Goal: Use online tool/utility: Utilize a website feature to perform a specific function

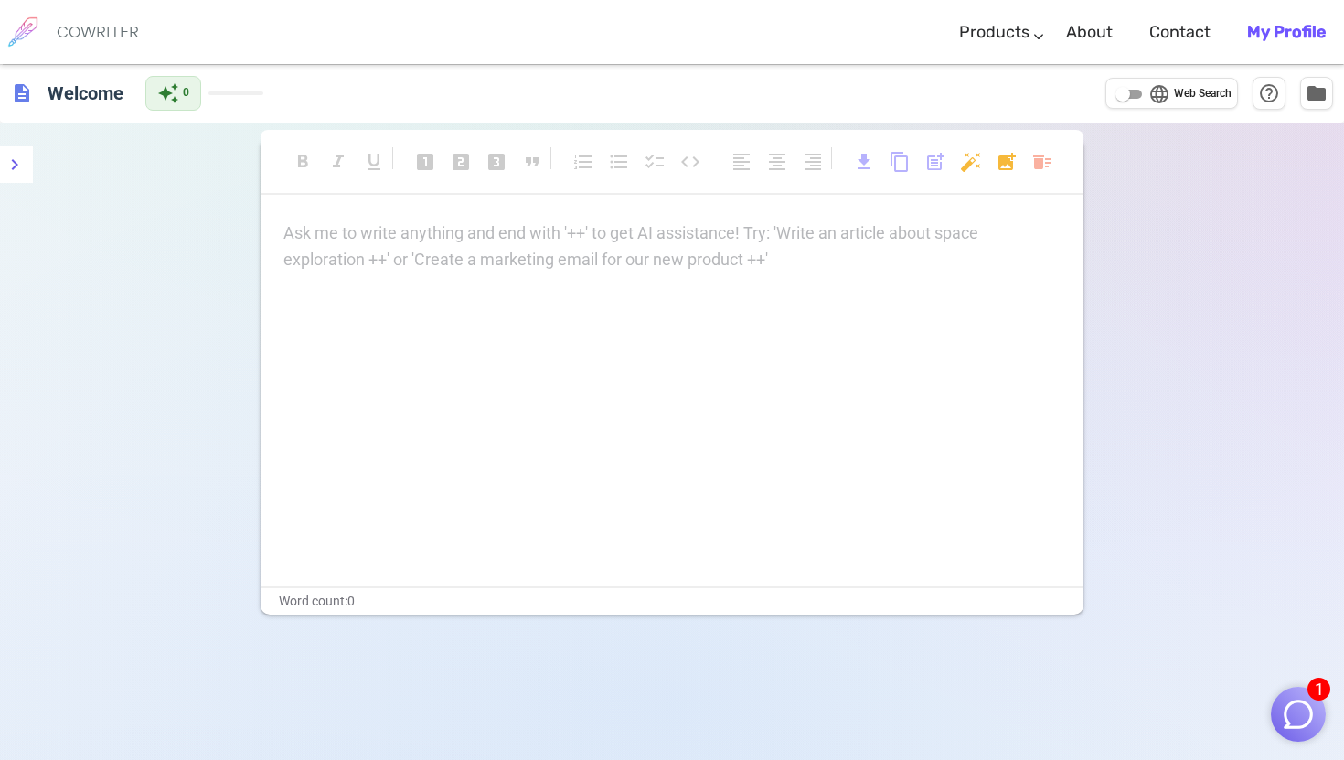
click at [530, 254] on div "Ask me to write anything and end with '++' to get AI assistance! Try: 'Write an…" at bounding box center [671, 246] width 777 height 53
click at [483, 236] on p "Ask me to write anything and end with '++' to get AI assistance! Try: 'Write an…" at bounding box center [671, 233] width 777 height 27
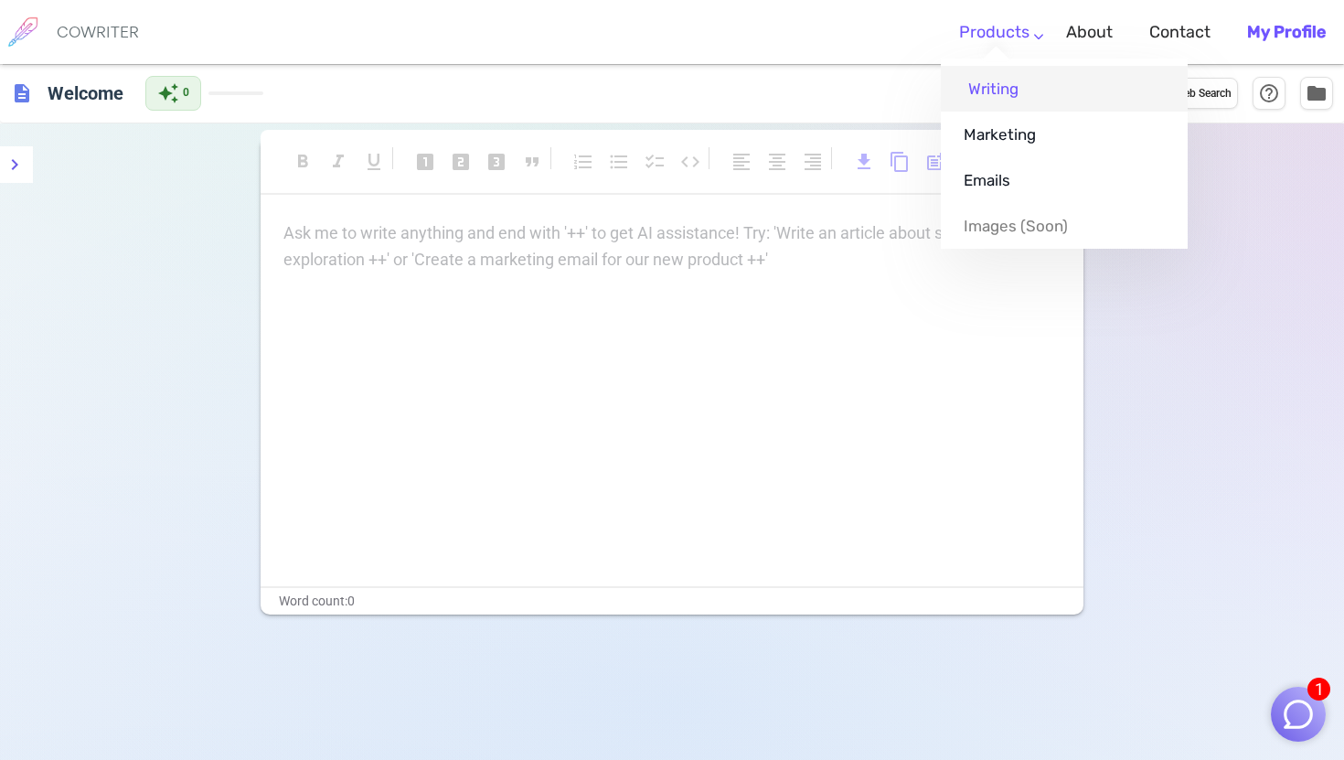
click at [998, 93] on link "Writing" at bounding box center [1064, 89] width 247 height 46
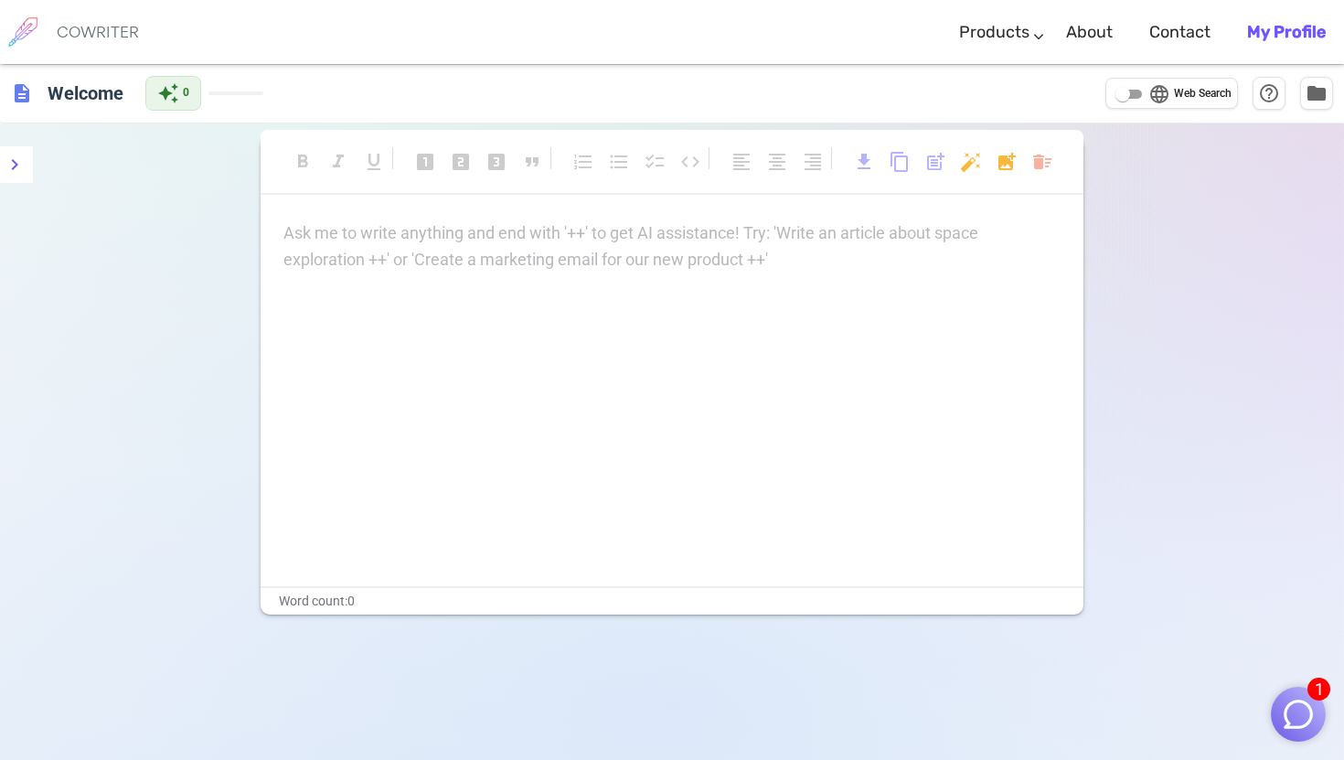
click at [1292, 705] on img "button" at bounding box center [1298, 714] width 35 height 35
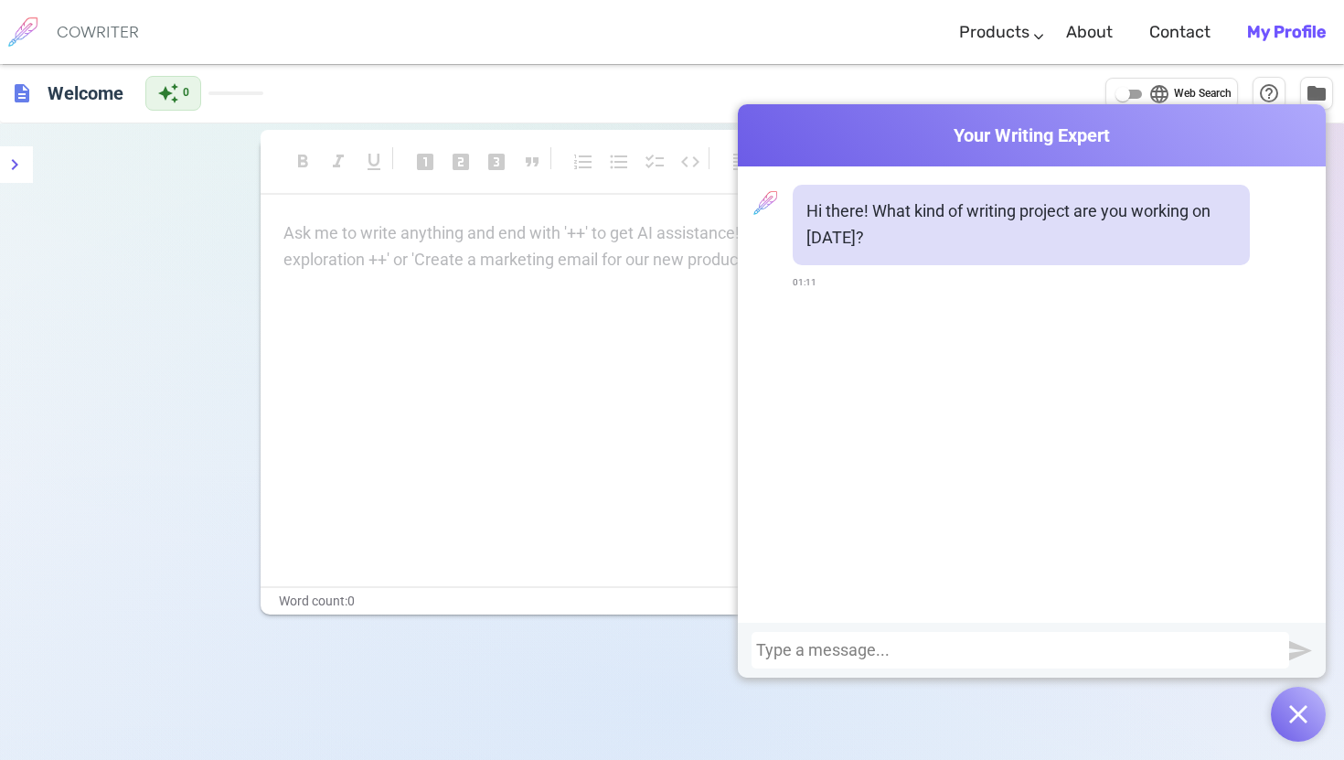
click at [805, 636] on div at bounding box center [1021, 650] width 538 height 37
click at [793, 655] on div at bounding box center [1020, 650] width 529 height 18
paste div
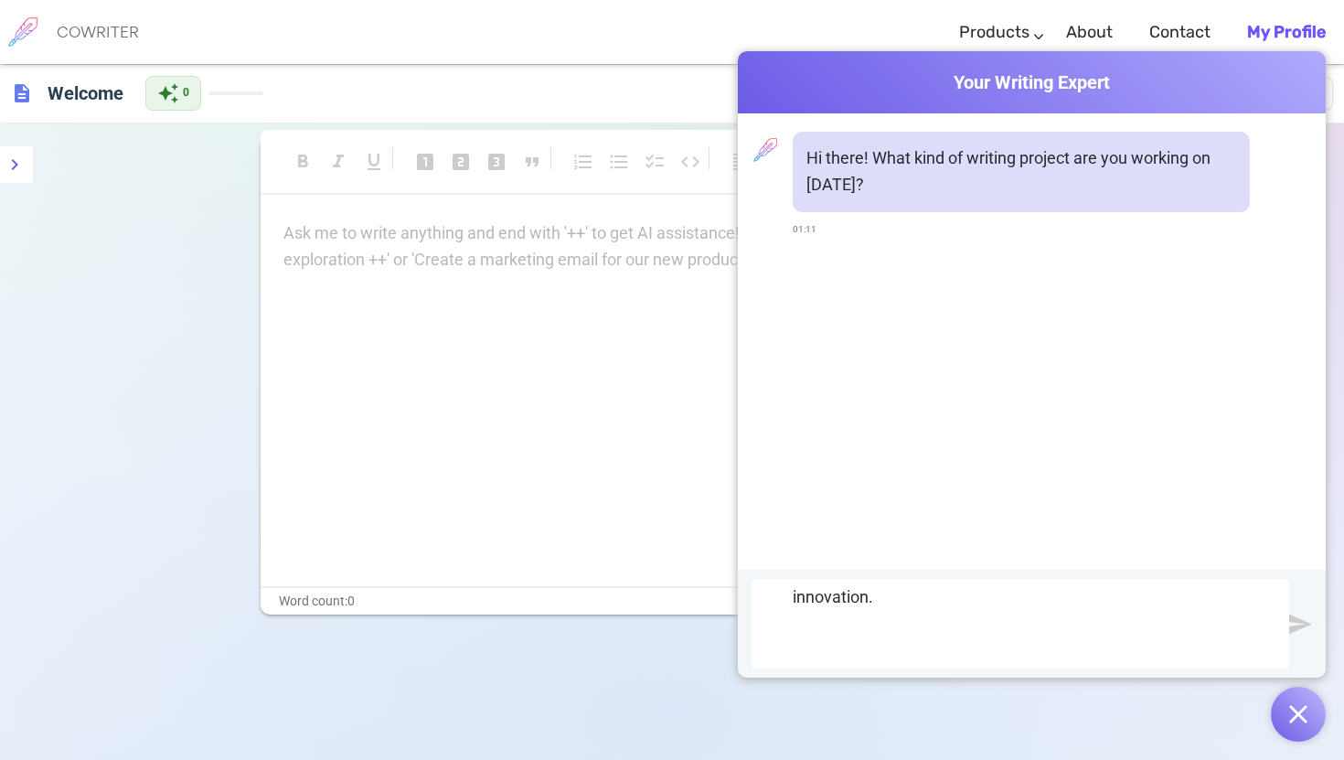
scroll to position [4851, 0]
click at [1292, 624] on img "submit" at bounding box center [1300, 624] width 23 height 23
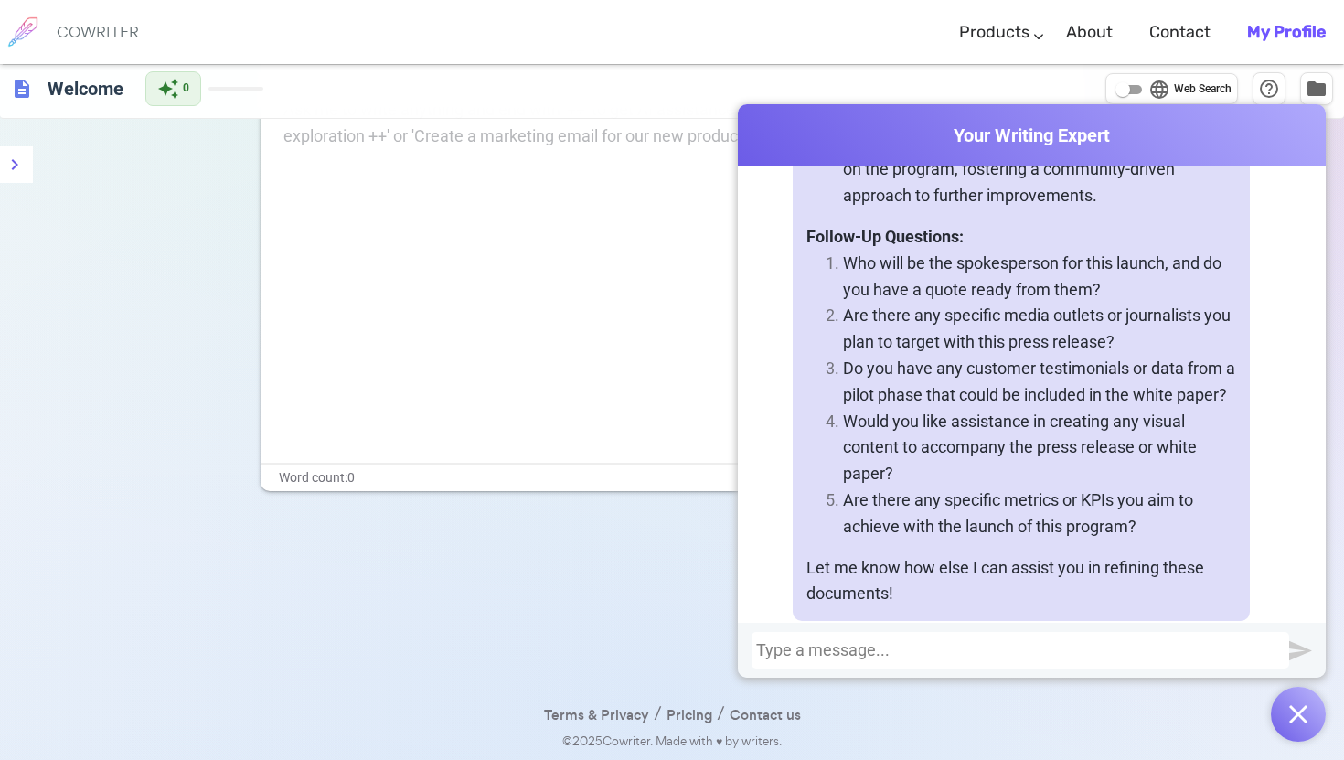
scroll to position [4930, 0]
click at [1311, 716] on button "button" at bounding box center [1298, 714] width 55 height 55
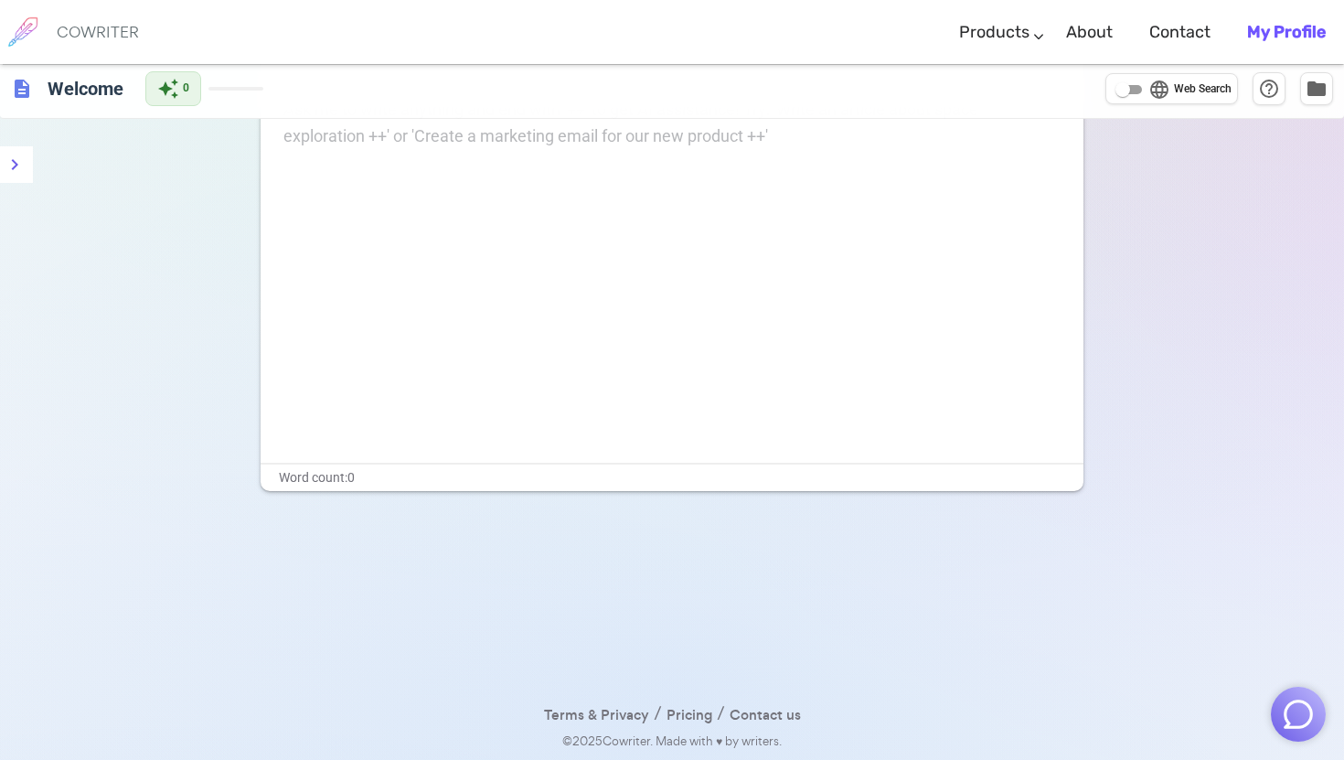
click at [928, 199] on div "Ask me to write anything and end with '++' to get AI assistance! Try: 'Write an…" at bounding box center [672, 280] width 823 height 366
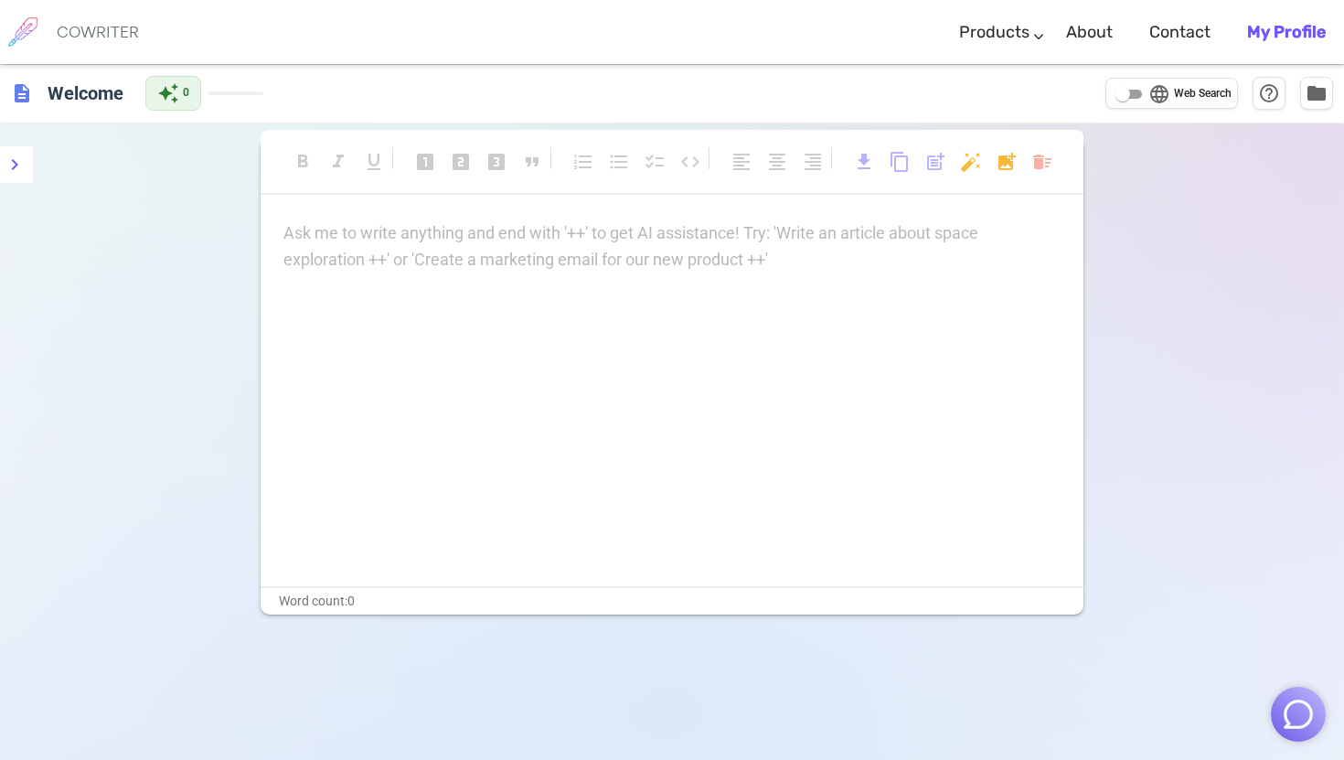
click at [565, 241] on p "Ask me to write anything and end with '++' to get AI assistance! Try: 'Write an…" at bounding box center [671, 233] width 777 height 27
click at [456, 231] on p "Ask me to write anything and end with '++' to get AI assistance! Try: 'Write an…" at bounding box center [671, 233] width 777 height 27
click at [45, 90] on h6 "Welcome" at bounding box center [85, 92] width 91 height 37
click at [15, 95] on span "description" at bounding box center [22, 93] width 22 height 22
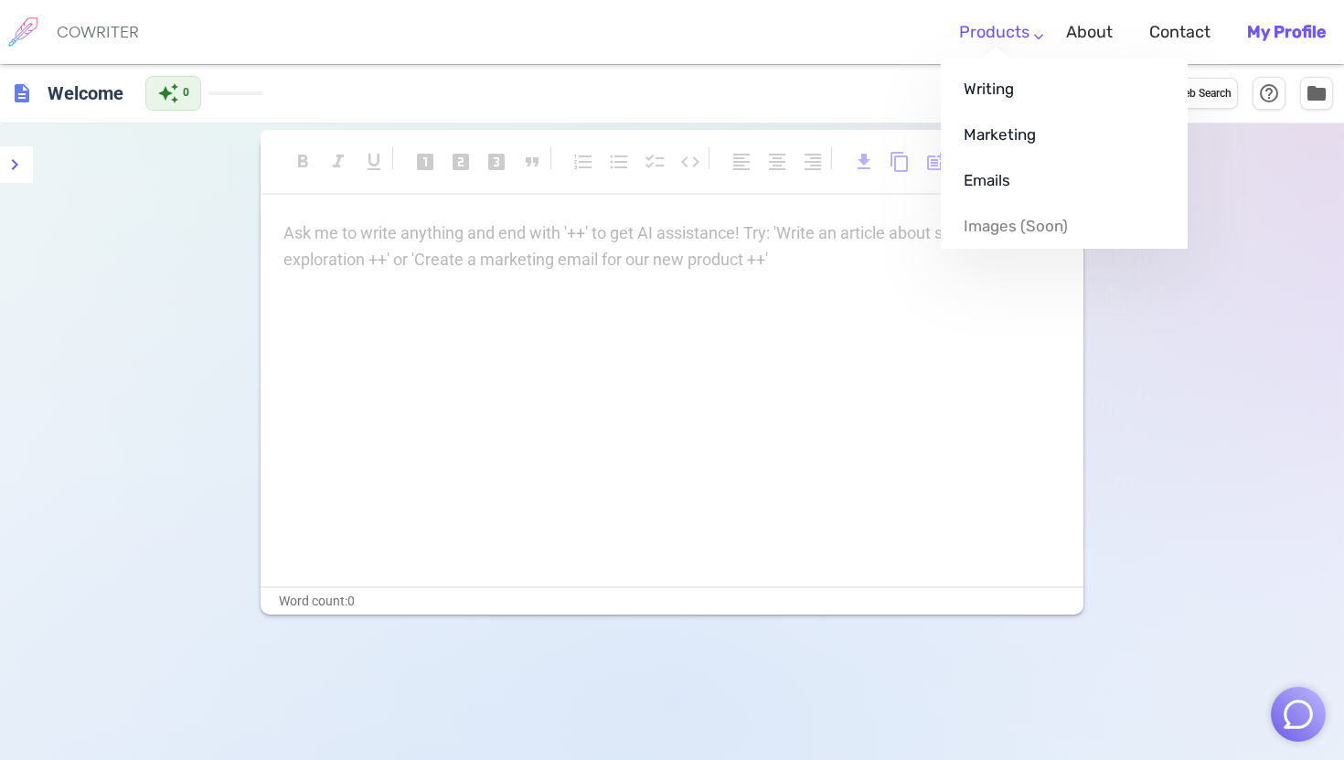
click at [1016, 33] on link "Products" at bounding box center [994, 32] width 70 height 54
click at [1012, 83] on link "Writing" at bounding box center [1064, 89] width 247 height 46
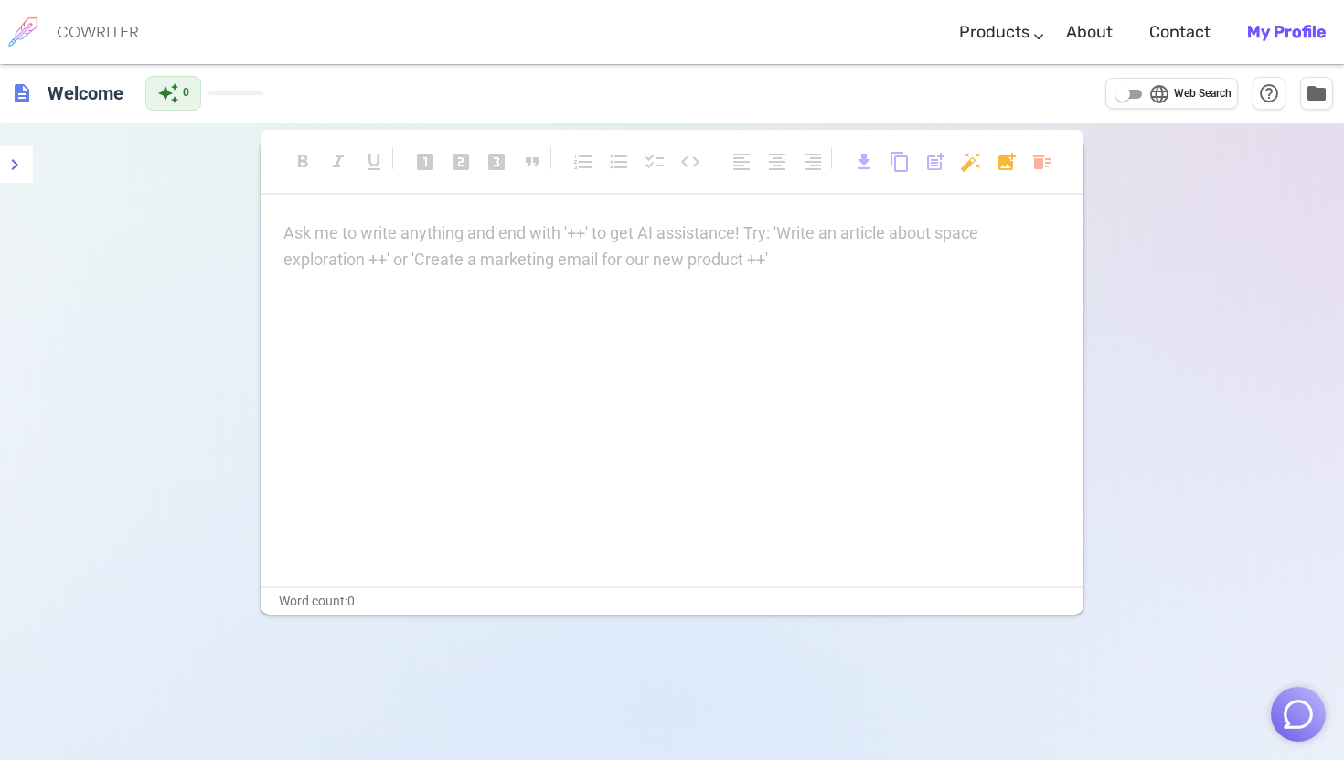
click at [1312, 33] on b "My Profile" at bounding box center [1286, 32] width 79 height 20
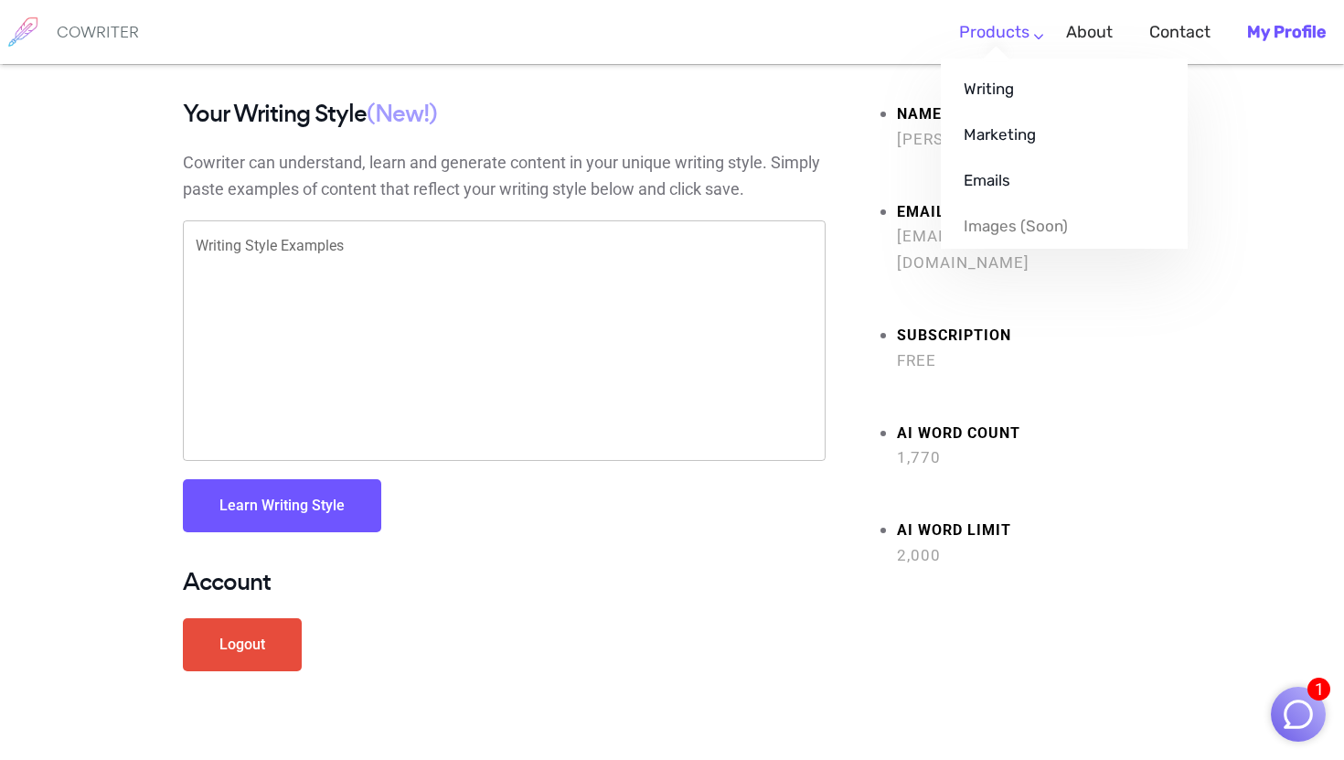
click at [1034, 36] on li "Products Writing Marketing Emails Images (soon)" at bounding box center [994, 32] width 107 height 54
click at [1013, 85] on link "Writing" at bounding box center [1064, 89] width 247 height 46
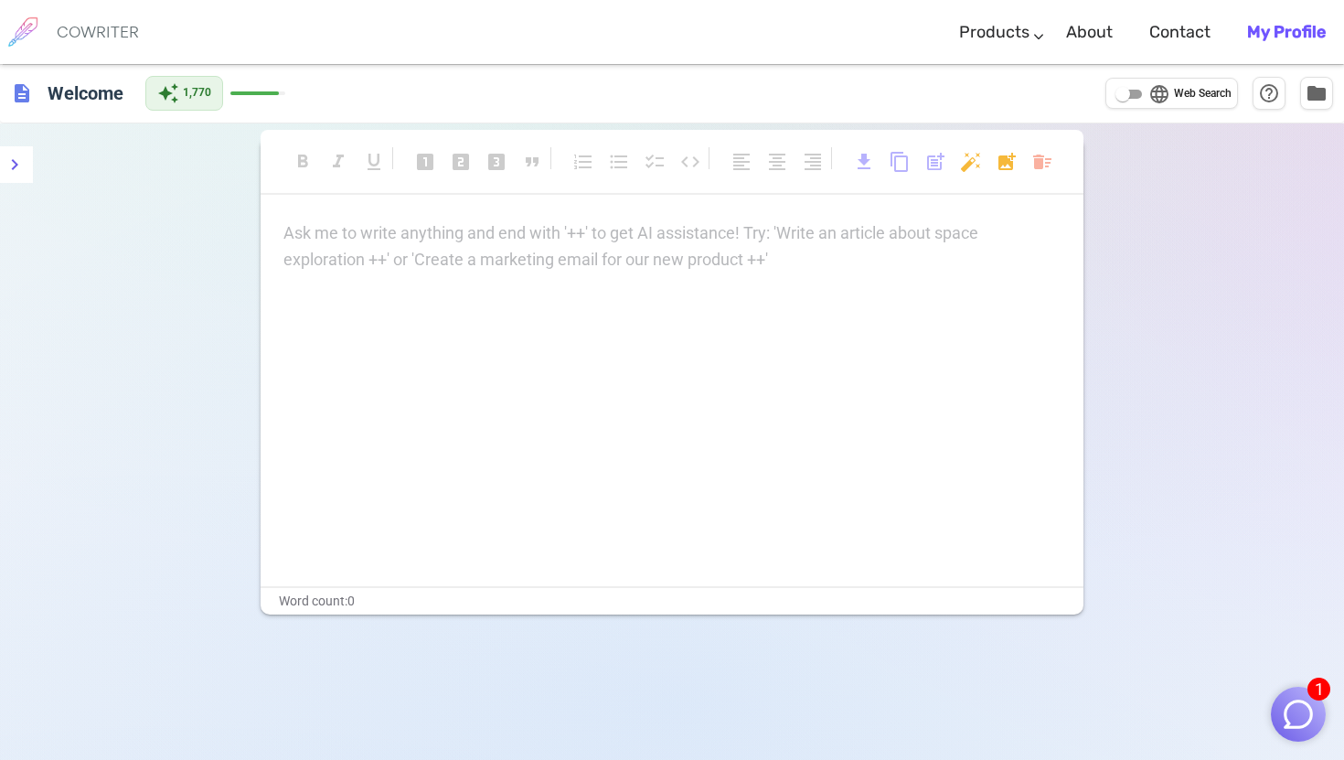
click at [1119, 91] on input "language Web Search" at bounding box center [1123, 94] width 66 height 22
checkbox input "true"
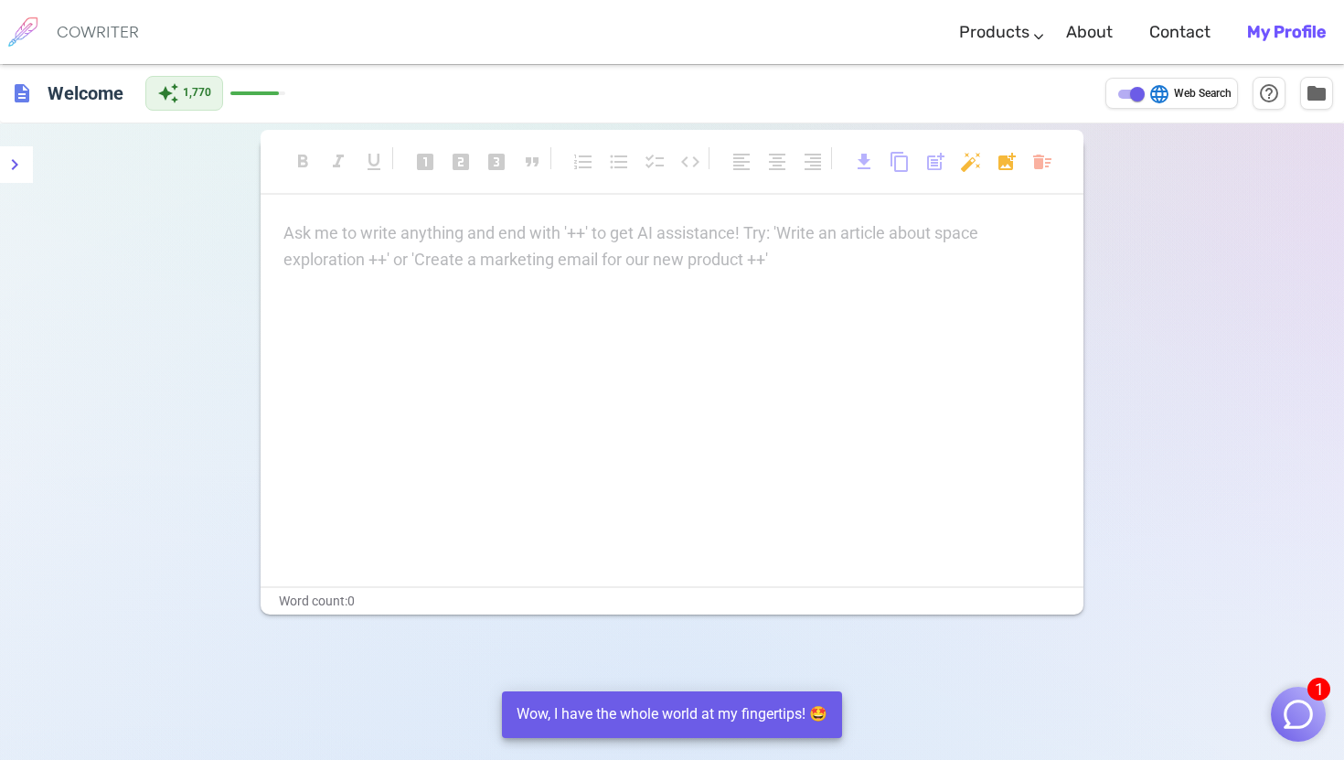
click at [825, 269] on div "Ask me to write anything and end with '++' to get AI assistance! Try: 'Write an…" at bounding box center [671, 246] width 777 height 53
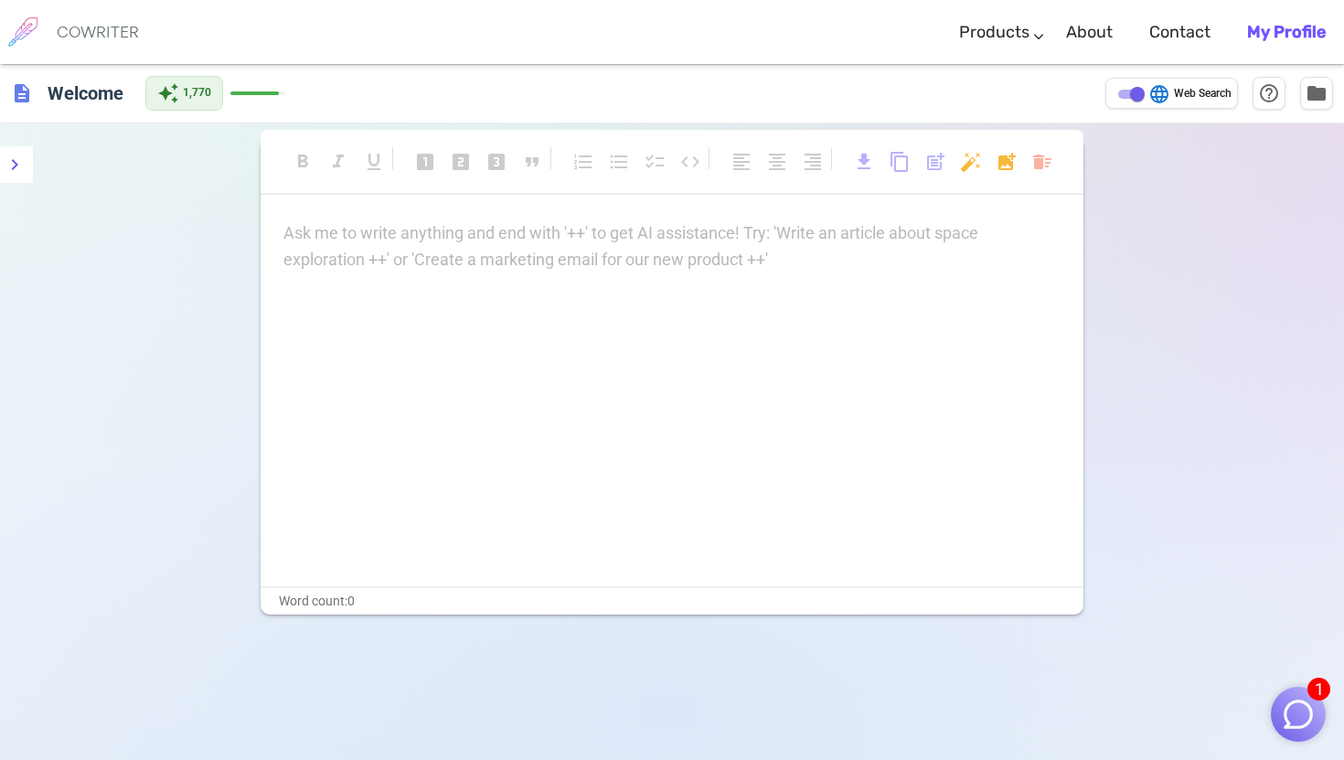
click at [1299, 718] on img "button" at bounding box center [1298, 714] width 35 height 35
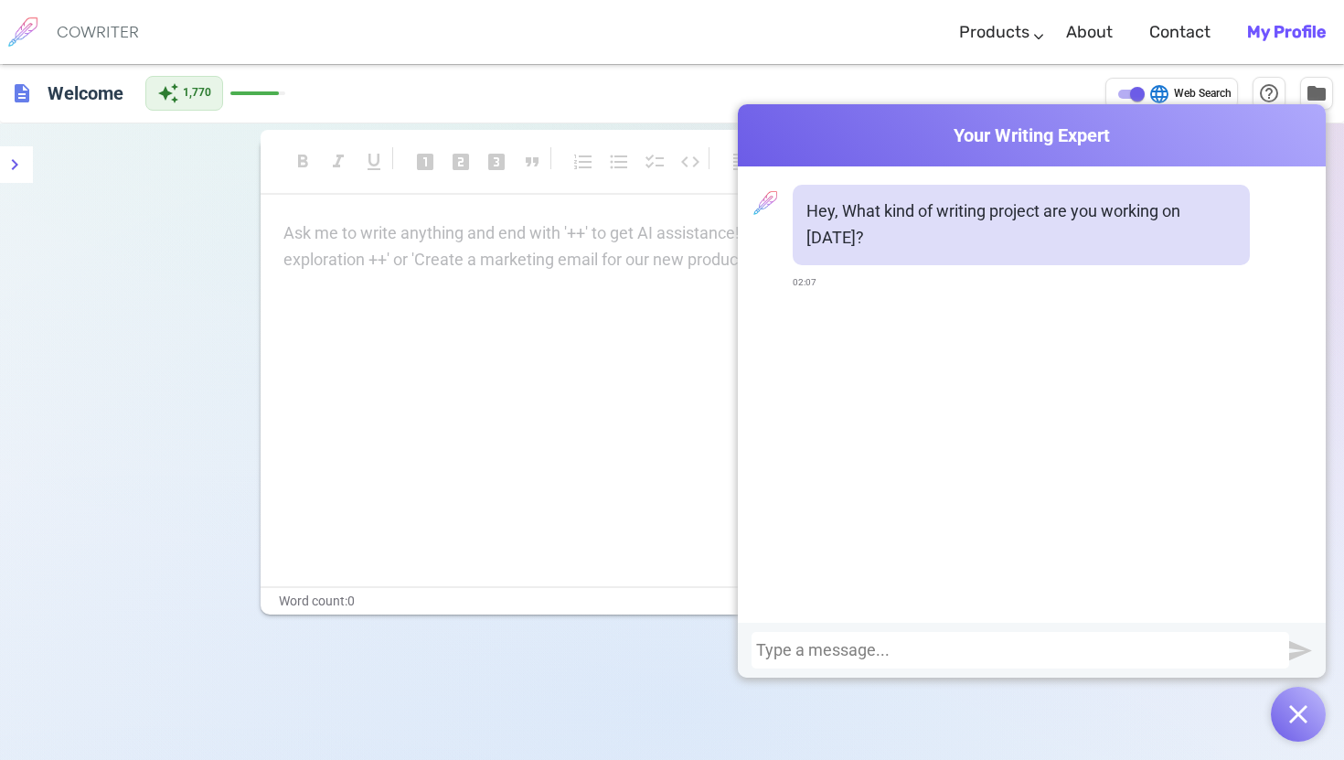
click at [861, 648] on div at bounding box center [1020, 650] width 529 height 18
click at [797, 653] on div at bounding box center [1020, 650] width 529 height 18
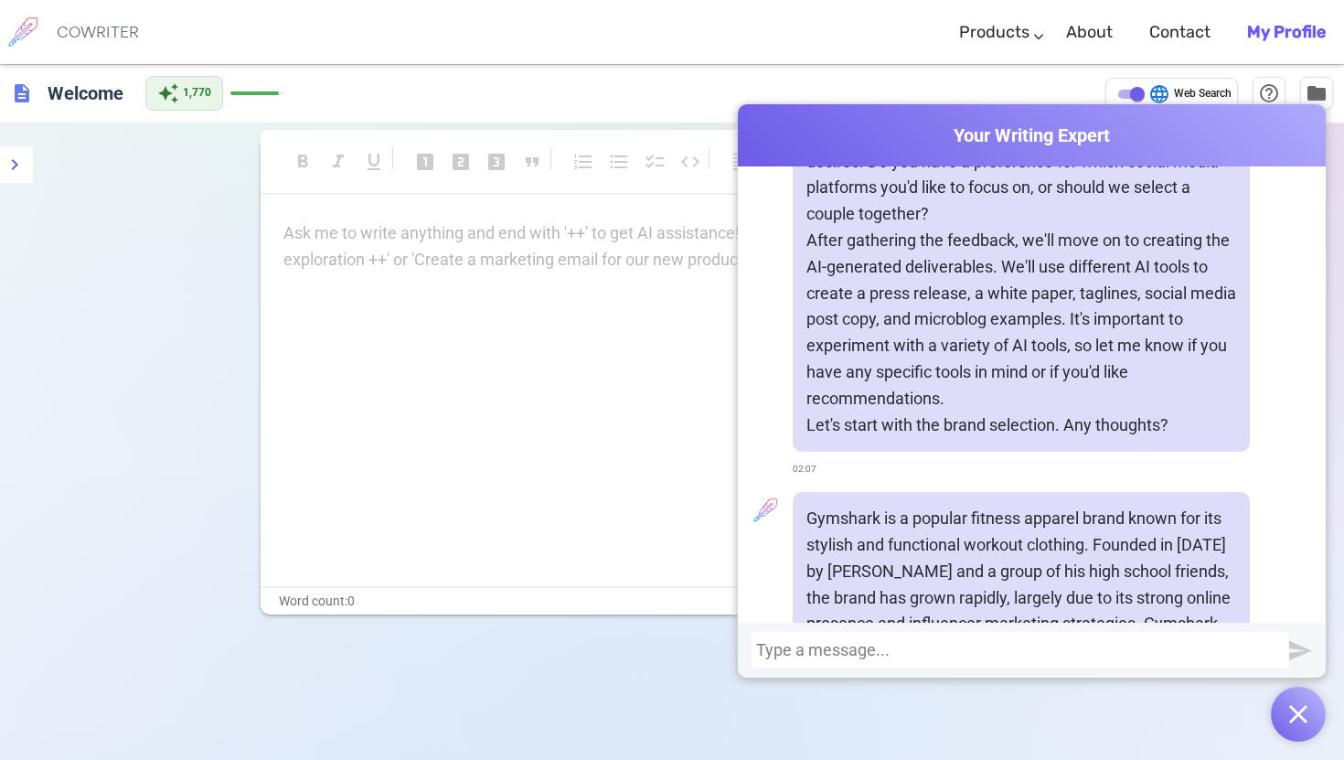
scroll to position [2033, 0]
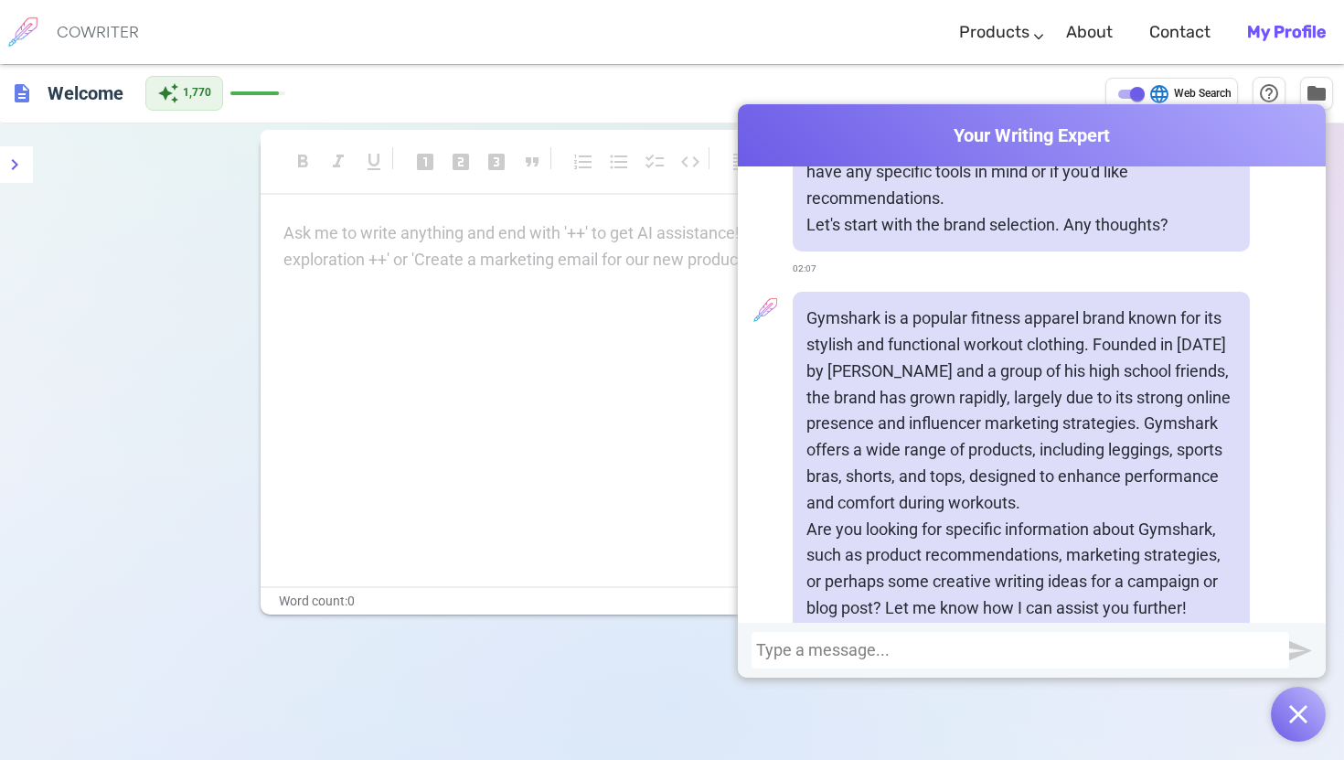
click at [1021, 658] on div at bounding box center [1020, 650] width 529 height 18
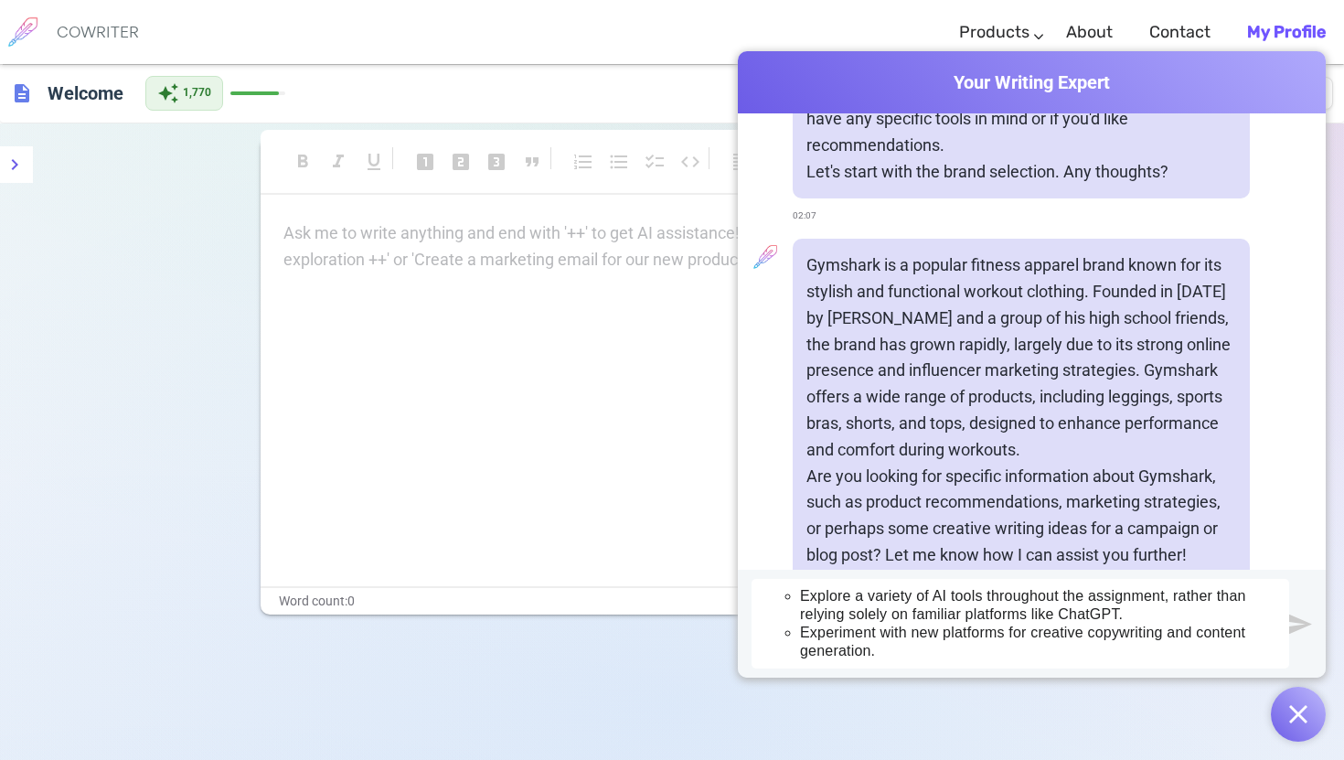
click at [1300, 622] on img "submit" at bounding box center [1300, 624] width 23 height 23
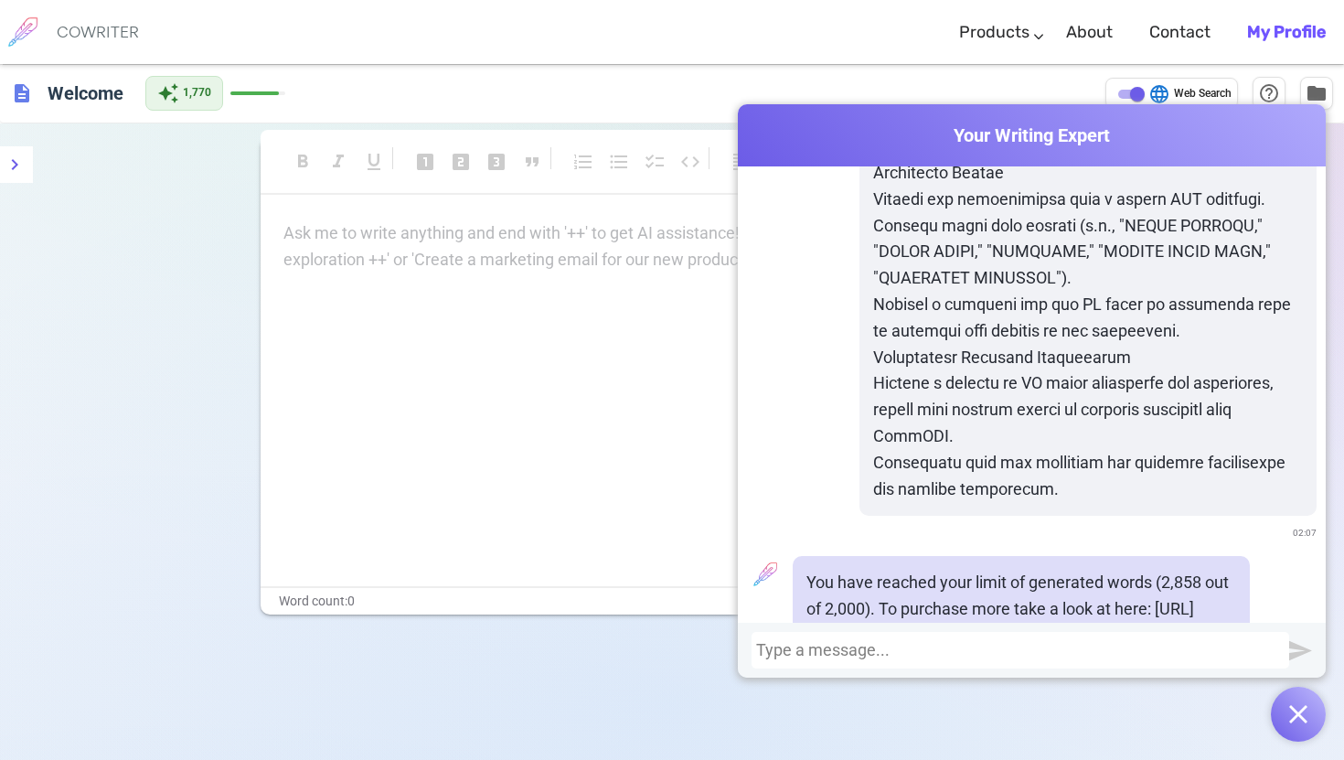
scroll to position [3537, 0]
click at [620, 430] on div "Ask me to write anything and end with '++' to get AI assistance! Try: 'Write an…" at bounding box center [672, 403] width 823 height 366
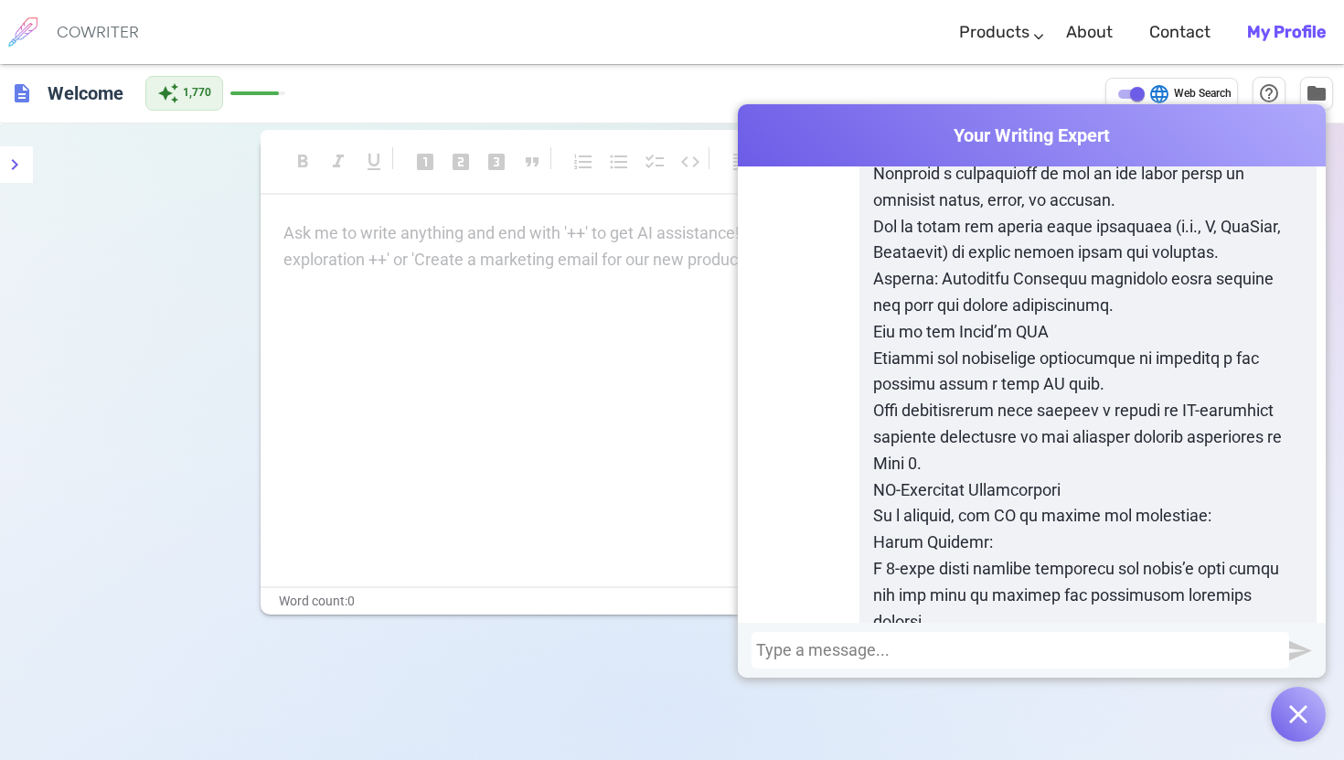
scroll to position [0, 0]
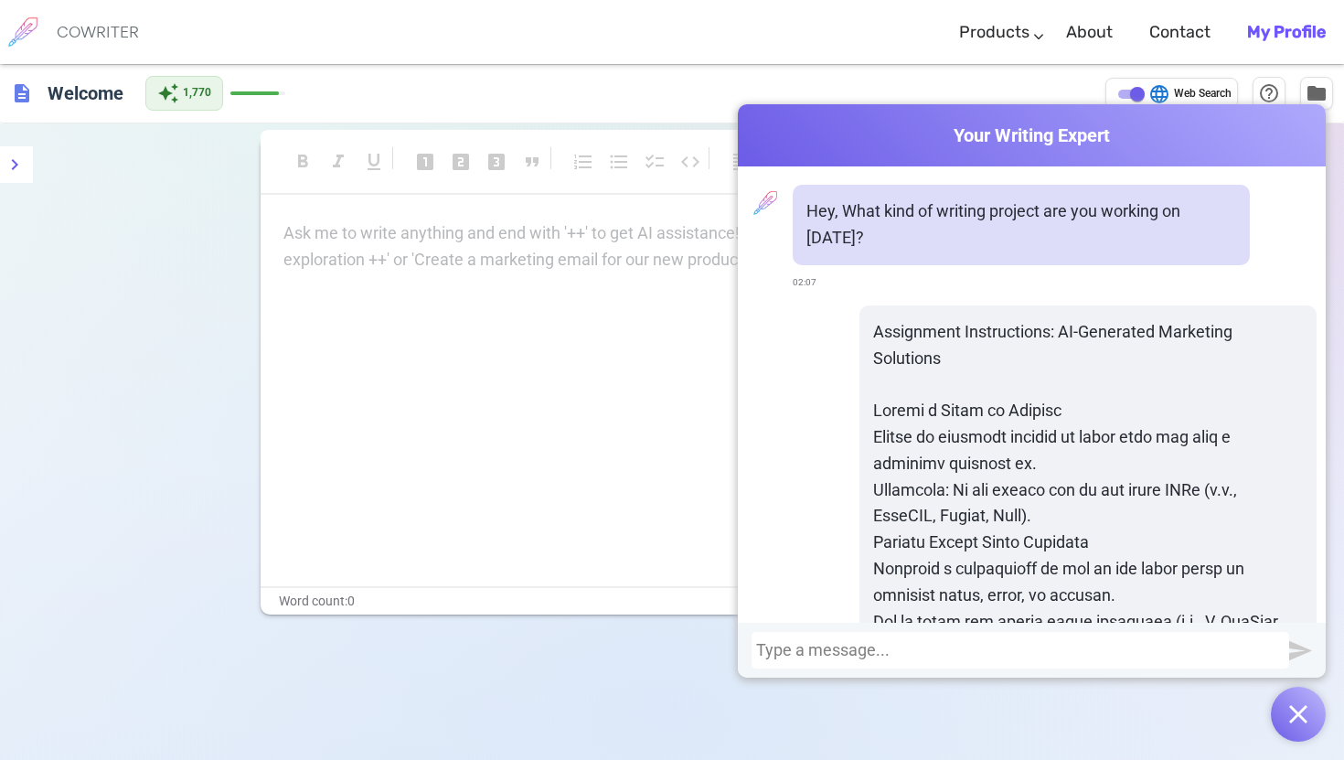
click at [914, 650] on div at bounding box center [1020, 650] width 529 height 18
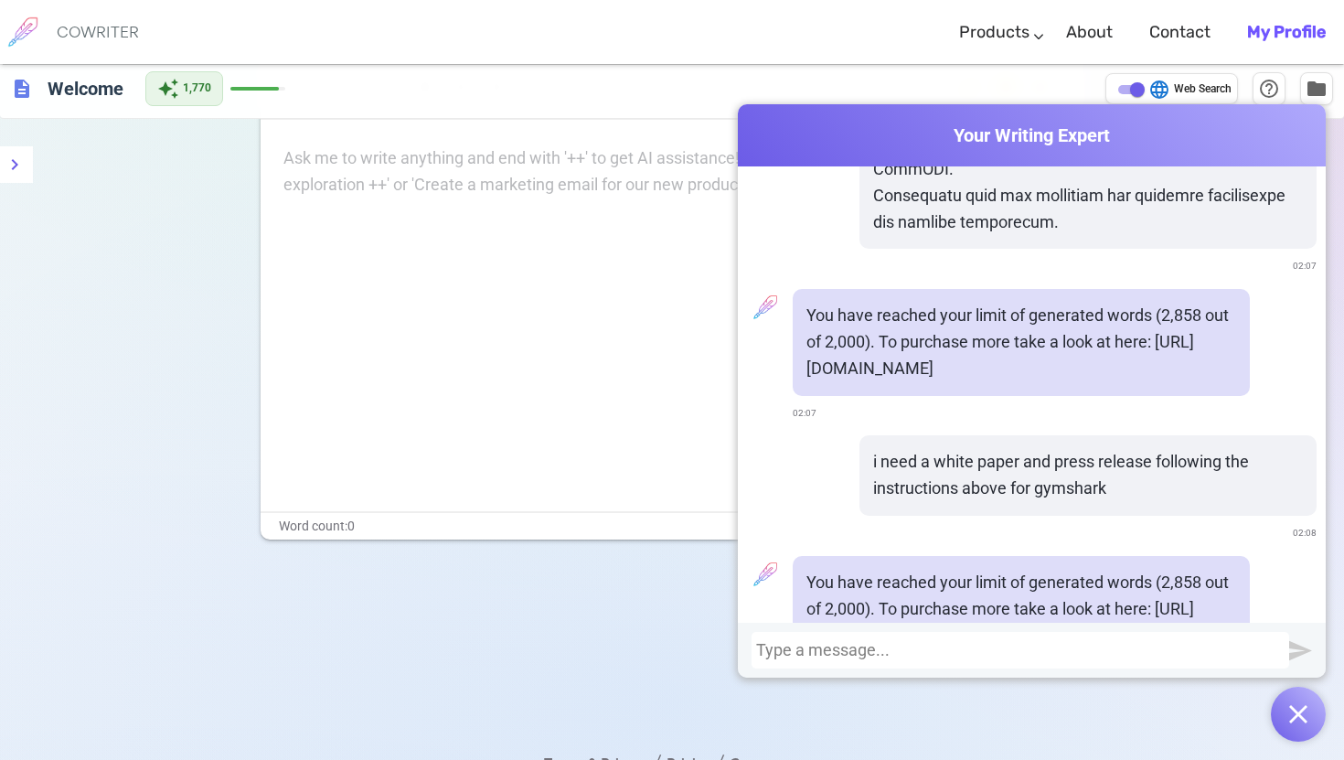
scroll to position [82, 0]
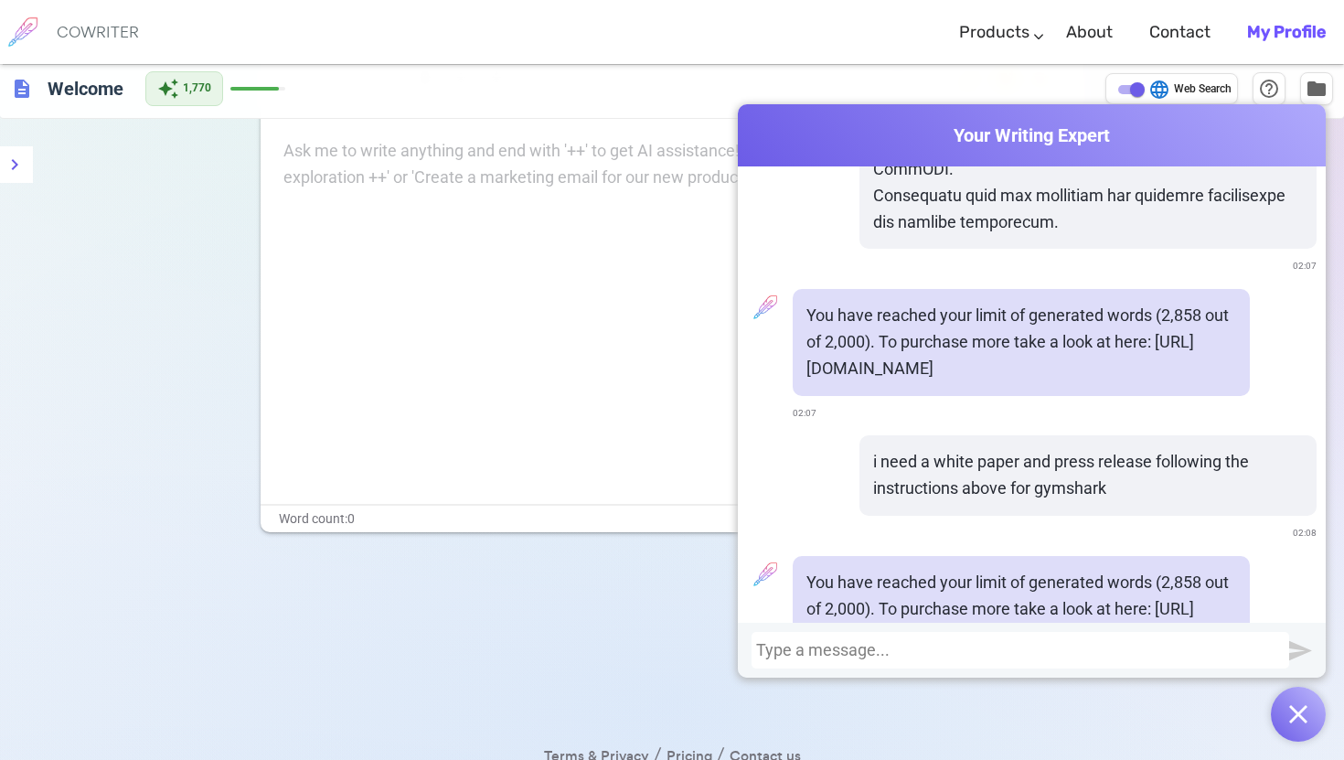
click at [1295, 715] on img "button" at bounding box center [1298, 714] width 18 height 18
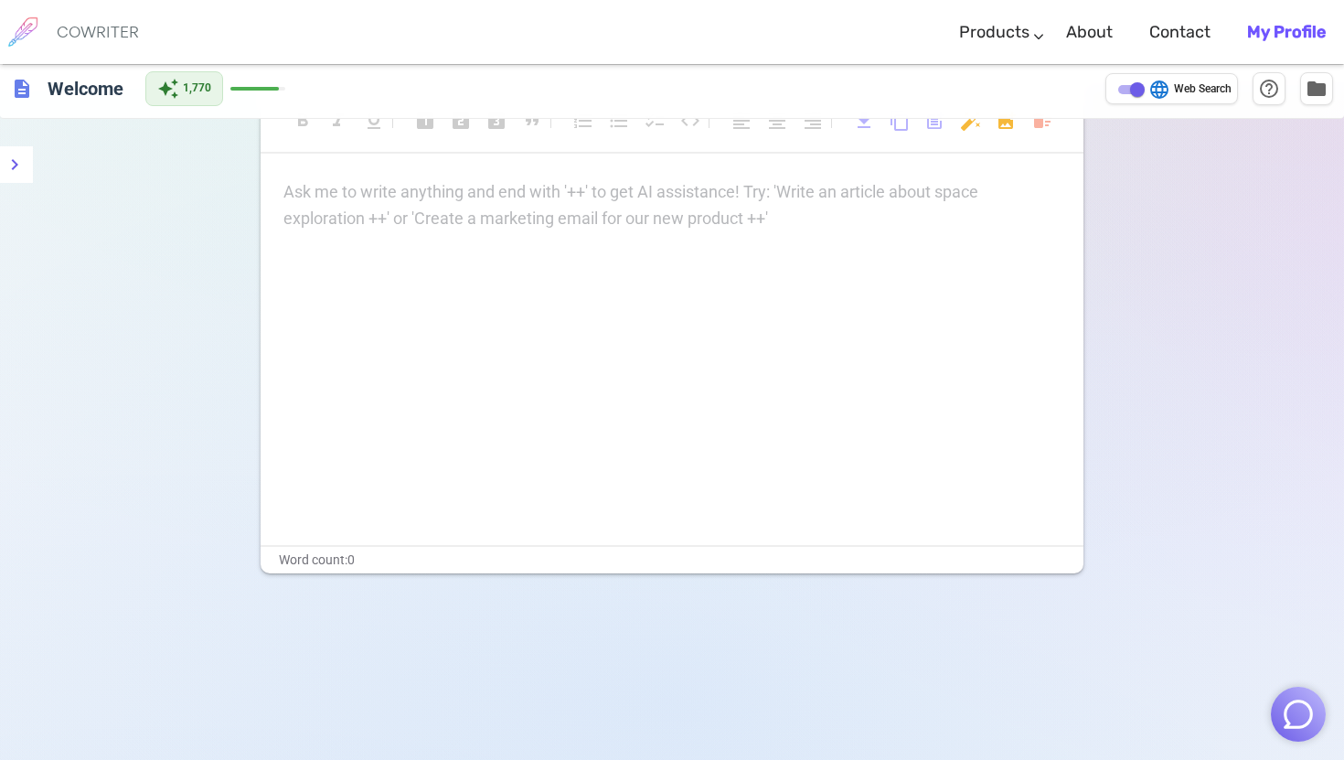
scroll to position [0, 0]
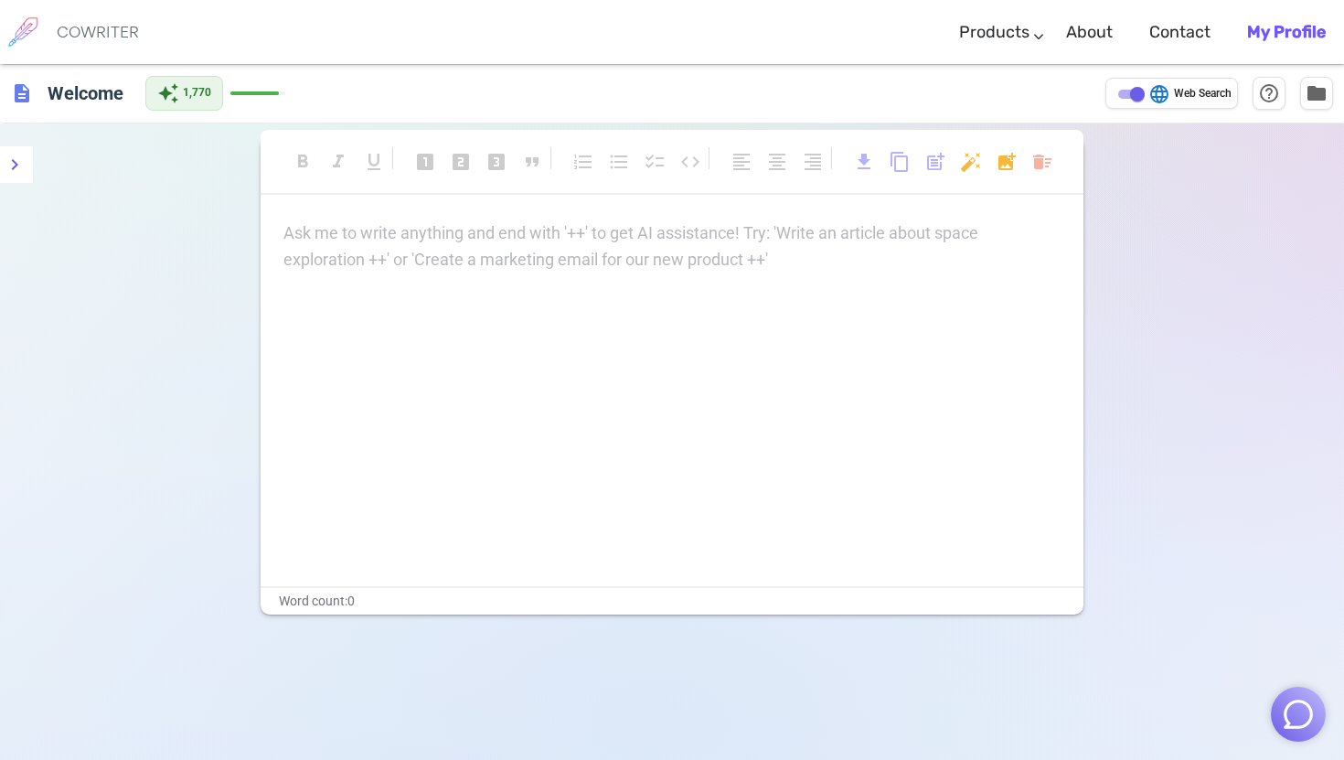
click at [756, 223] on p "Ask me to write anything and end with '++' to get AI assistance! Try: 'Write an…" at bounding box center [671, 233] width 777 height 27
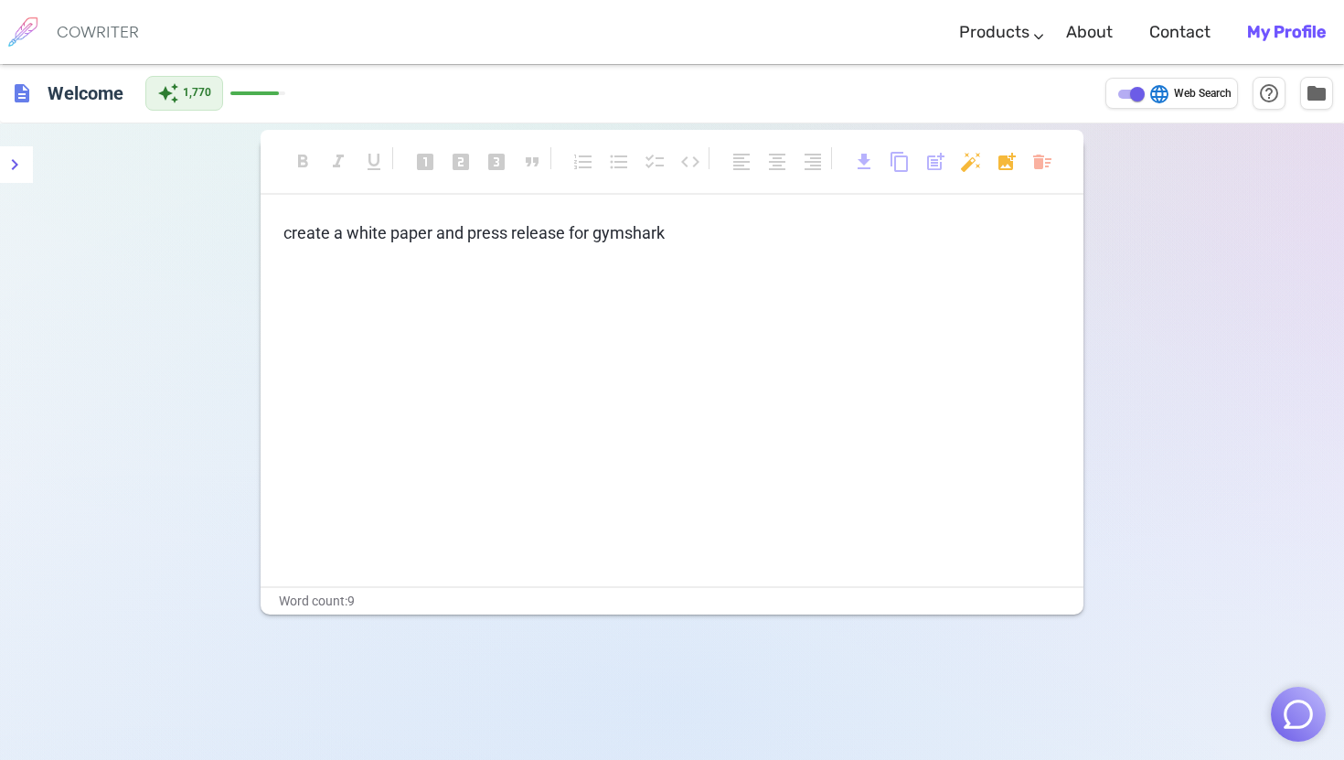
click at [753, 218] on div "format_bold format_italic format_underlined looks_one looks_two looks_3 format_…" at bounding box center [672, 375] width 823 height 477
click at [716, 245] on p "create a white paper and press release for gymshark" at bounding box center [671, 233] width 777 height 27
